Goal: Navigation & Orientation: Find specific page/section

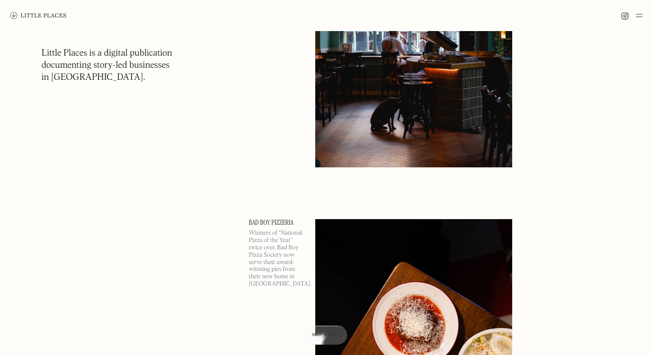
scroll to position [242, 0]
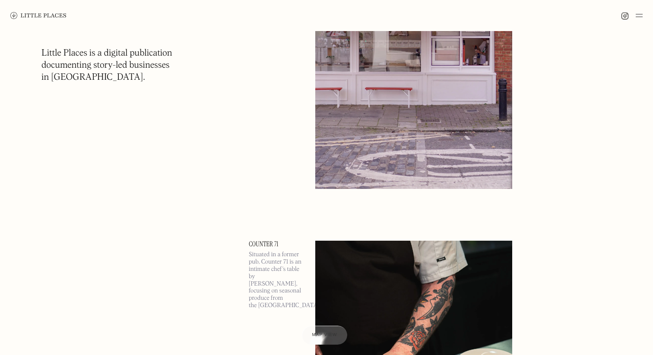
scroll to position [25500, 0]
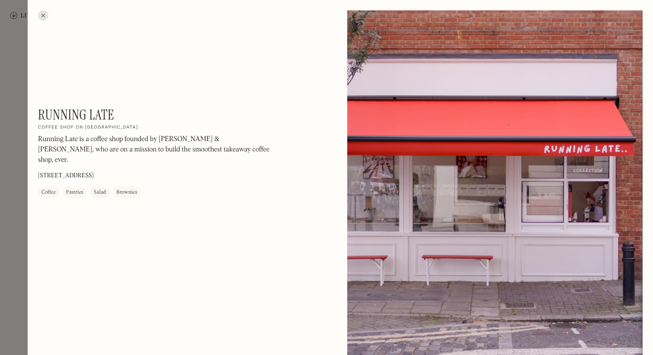
click at [44, 15] on div at bounding box center [43, 15] width 10 height 10
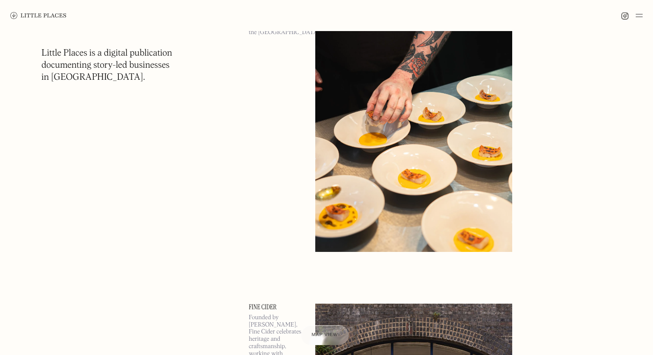
click at [328, 331] on div "Map view" at bounding box center [324, 335] width 26 height 9
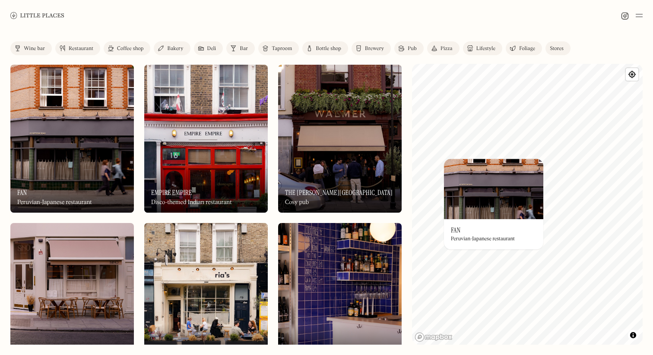
scroll to position [158, 0]
